Goal: Task Accomplishment & Management: Complete application form

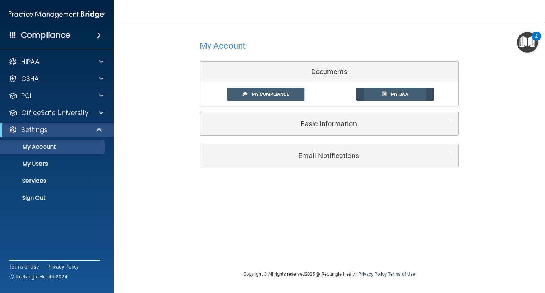
click at [384, 94] on span at bounding box center [384, 94] width 5 height 5
click at [260, 97] on link "My Compliance" at bounding box center [266, 94] width 78 height 13
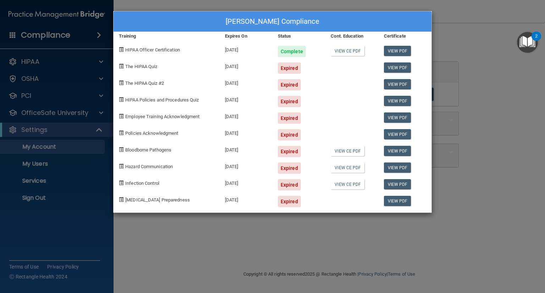
click at [487, 100] on div "Kelvin Walker's Compliance Training Expires On Status Cont. Education Certifica…" at bounding box center [272, 146] width 545 height 293
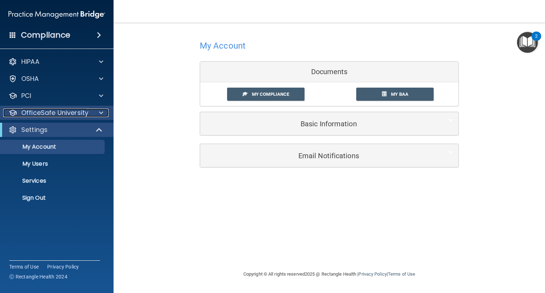
click at [66, 114] on p "OfficeSafe University" at bounding box center [54, 113] width 67 height 9
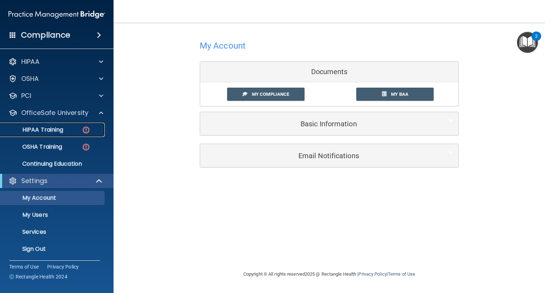
click at [85, 131] on img at bounding box center [86, 130] width 9 height 9
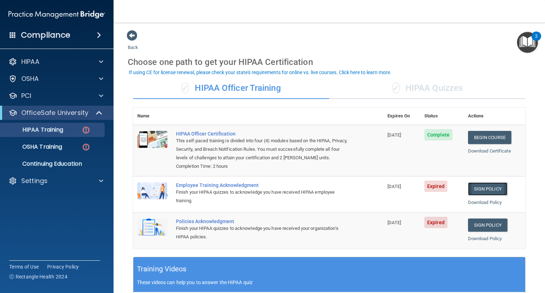
click at [478, 196] on link "Sign Policy" at bounding box center [487, 189] width 39 height 13
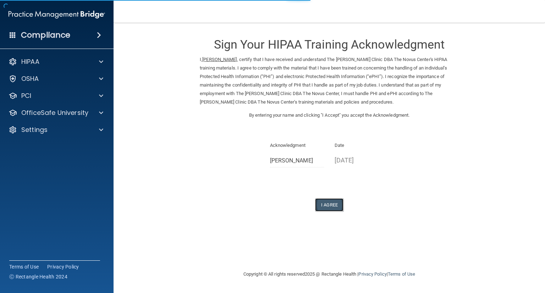
click at [331, 202] on button "I Agree" at bounding box center [329, 205] width 28 height 13
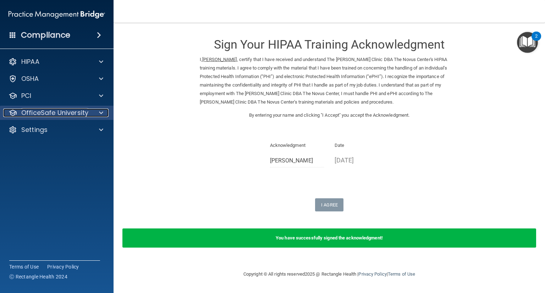
click at [102, 115] on span at bounding box center [101, 113] width 4 height 9
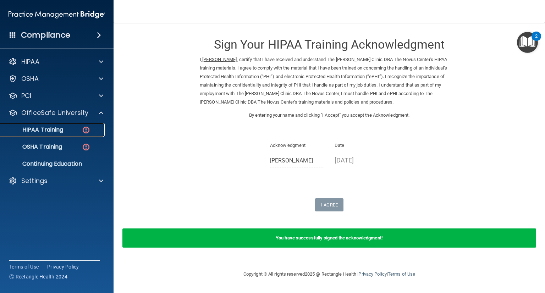
click at [84, 132] on img at bounding box center [86, 130] width 9 height 9
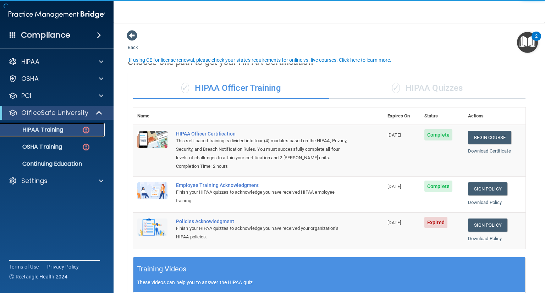
scroll to position [142, 0]
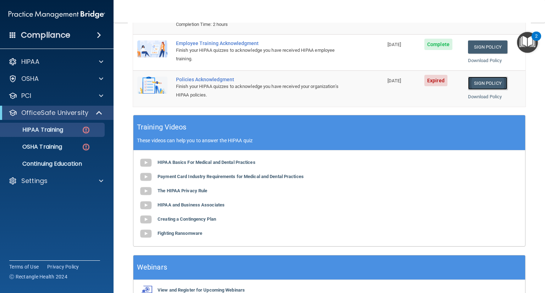
click at [485, 89] on link "Sign Policy" at bounding box center [487, 83] width 39 height 13
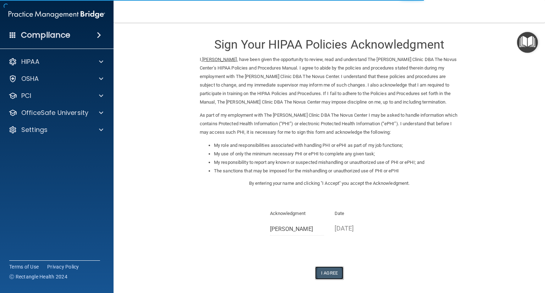
click at [321, 275] on button "I Agree" at bounding box center [329, 273] width 28 height 13
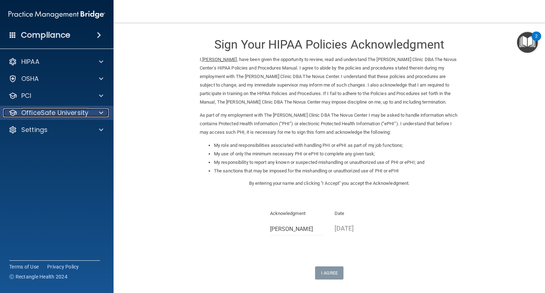
click at [98, 111] on div at bounding box center [100, 113] width 18 height 9
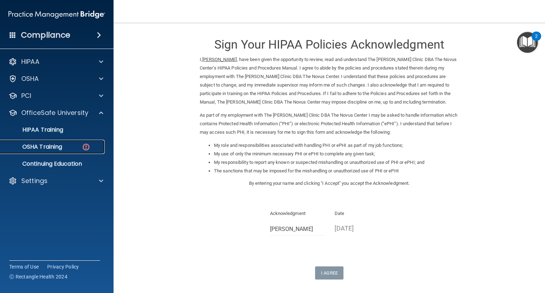
click at [85, 147] on img at bounding box center [86, 147] width 9 height 9
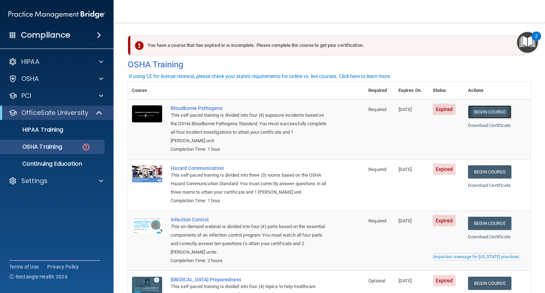
click at [486, 112] on link "Begin Course" at bounding box center [489, 111] width 43 height 13
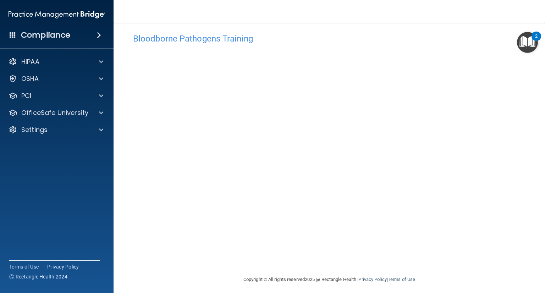
scroll to position [11, 0]
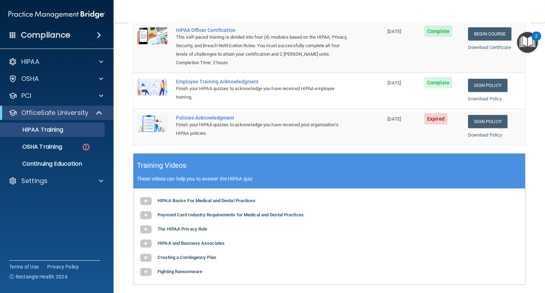
scroll to position [107, 0]
